Goal: Book appointment/travel/reservation

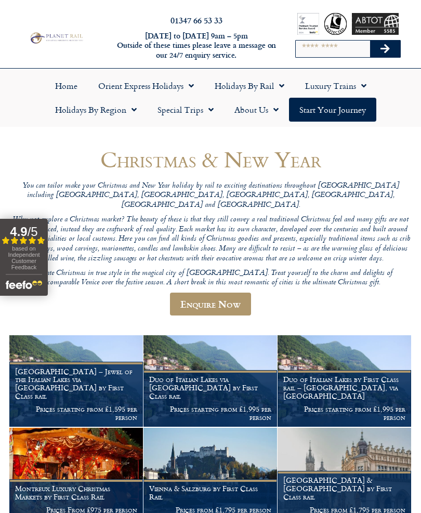
click at [280, 85] on span "Menu" at bounding box center [279, 85] width 10 height 19
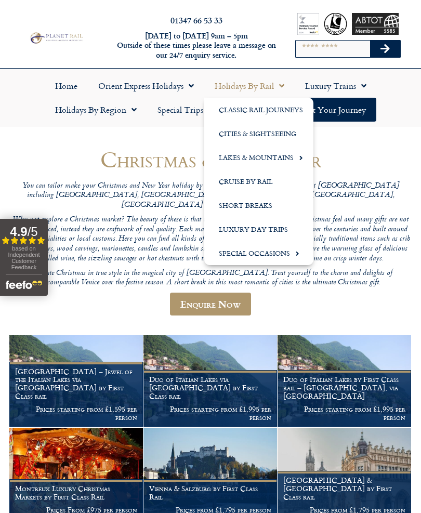
click at [271, 132] on link "Cities & Sightseeing" at bounding box center [258, 134] width 109 height 24
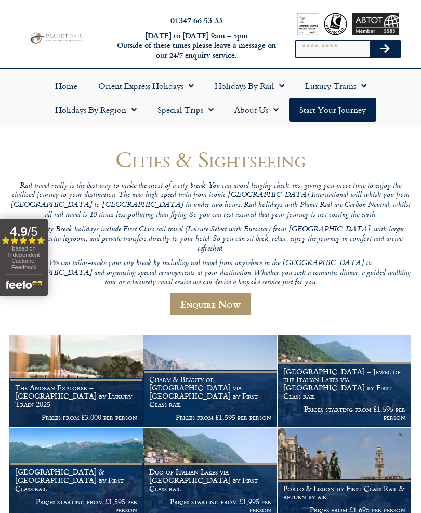
click at [130, 111] on span "Menu" at bounding box center [131, 109] width 10 height 19
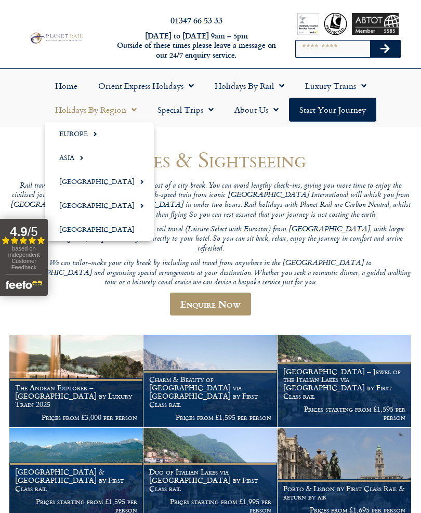
click at [87, 139] on link "Europe" at bounding box center [100, 134] width 110 height 24
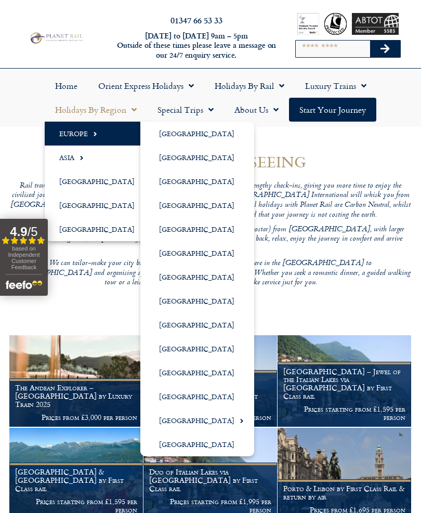
click at [191, 448] on link "[GEOGRAPHIC_DATA]" at bounding box center [197, 444] width 114 height 24
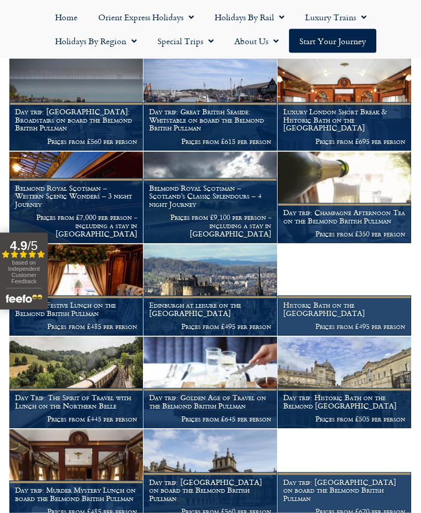
scroll to position [651, 0]
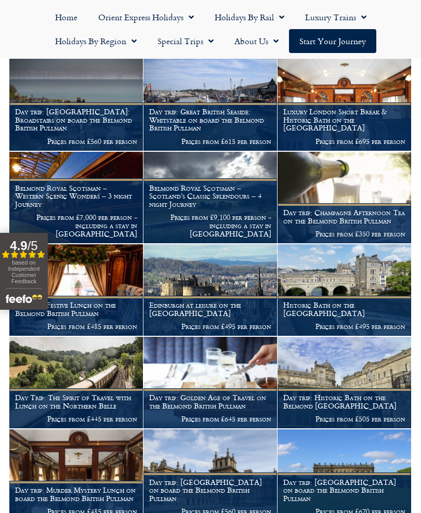
click at [126, 309] on h1 "Day trip: Festive Lunch on the Belmond British Pullman" at bounding box center [76, 309] width 122 height 17
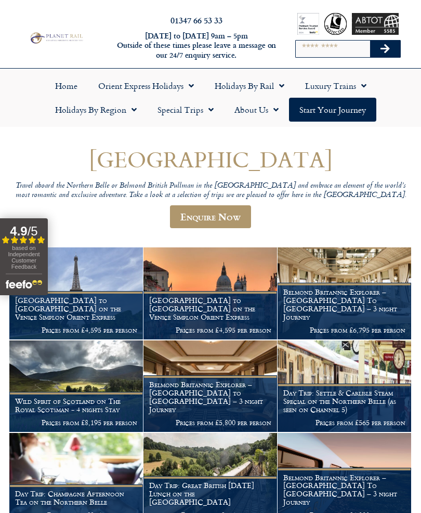
scroll to position [681, 0]
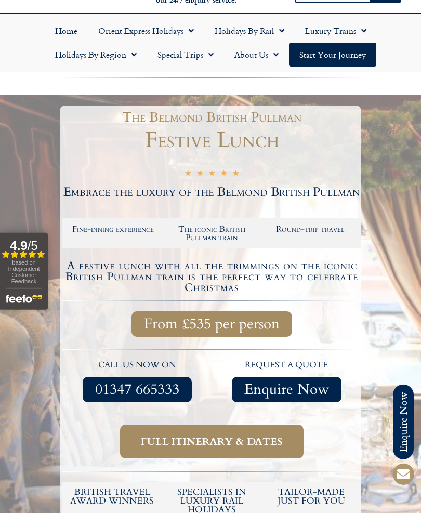
scroll to position [56, 0]
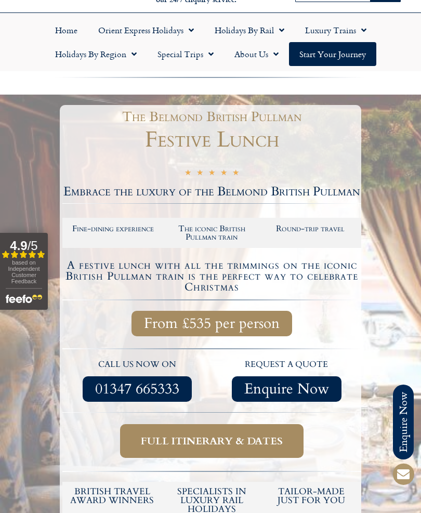
click at [247, 445] on span "Full itinerary & dates" at bounding box center [212, 440] width 142 height 13
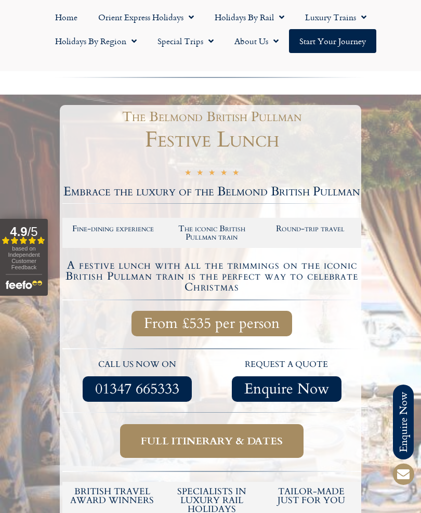
scroll to position [83, 0]
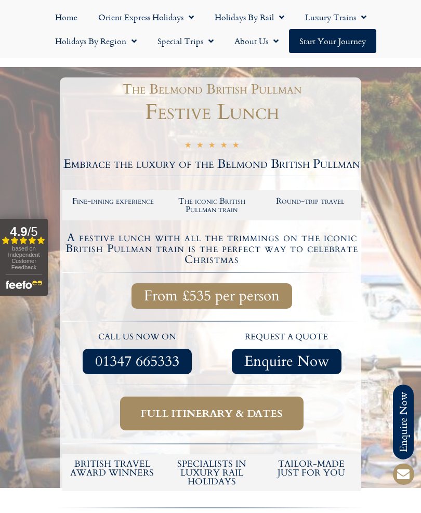
click at [258, 407] on span "Full itinerary & dates" at bounding box center [212, 413] width 142 height 13
click at [254, 415] on span "Full itinerary & dates" at bounding box center [212, 413] width 142 height 13
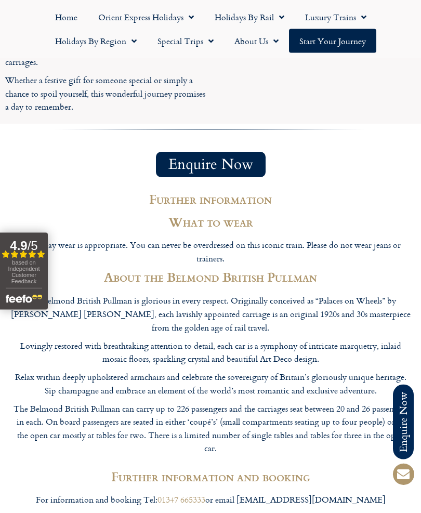
scroll to position [1171, 0]
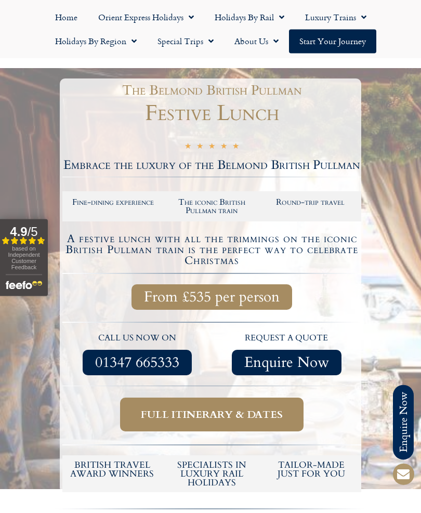
scroll to position [81, 0]
